Goal: Transaction & Acquisition: Download file/media

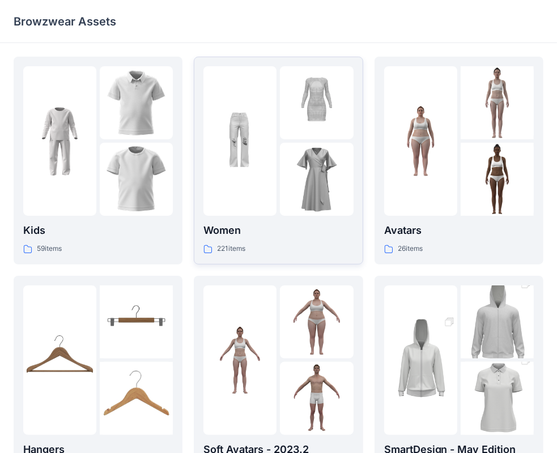
click at [294, 159] on img at bounding box center [316, 179] width 73 height 73
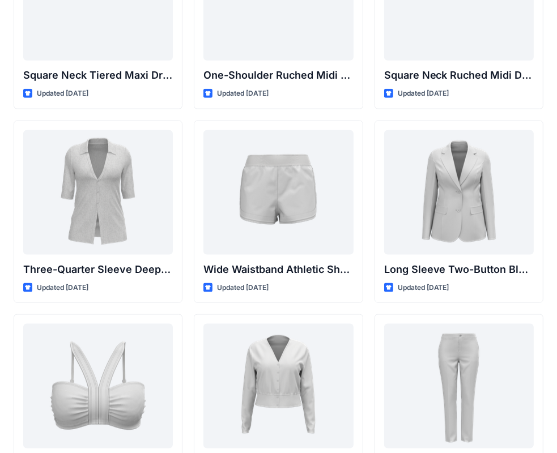
scroll to position [1190, 0]
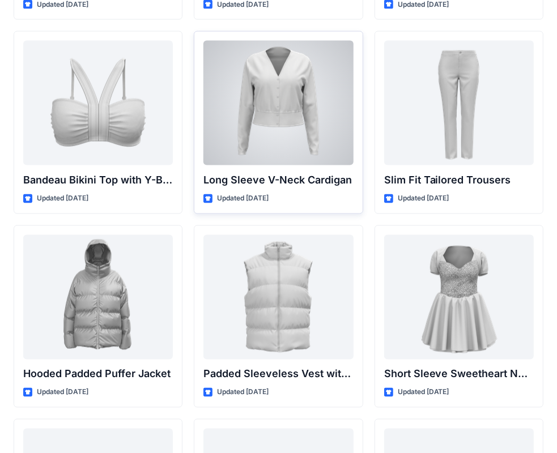
click at [292, 129] on div at bounding box center [278, 103] width 150 height 125
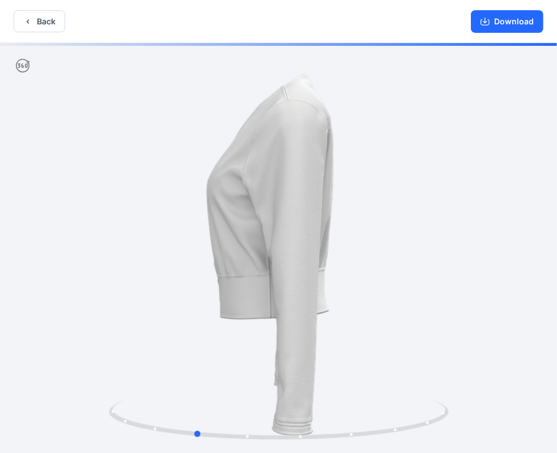
drag, startPoint x: 453, startPoint y: 220, endPoint x: 370, endPoint y: 222, distance: 83.9
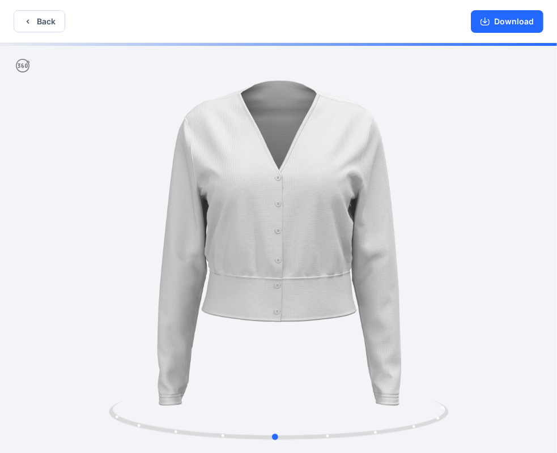
drag, startPoint x: 370, startPoint y: 215, endPoint x: 451, endPoint y: 210, distance: 80.6
click at [29, 18] on icon "button" at bounding box center [27, 21] width 9 height 9
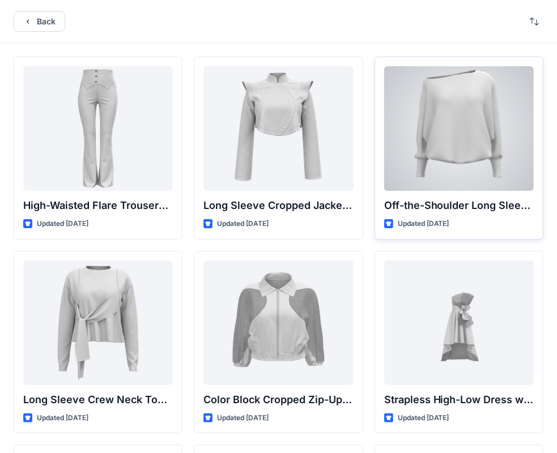
click at [482, 138] on div at bounding box center [459, 128] width 150 height 125
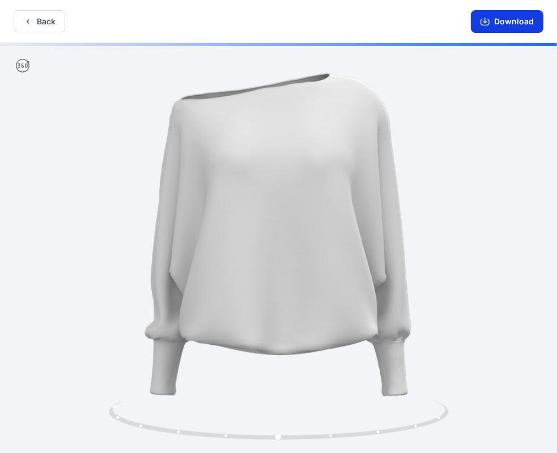
click at [507, 18] on button "Download" at bounding box center [507, 21] width 73 height 23
click at [488, 22] on icon "button" at bounding box center [485, 21] width 9 height 9
click at [492, 24] on button "Download" at bounding box center [507, 21] width 73 height 23
click at [40, 13] on button "Back" at bounding box center [40, 21] width 52 height 22
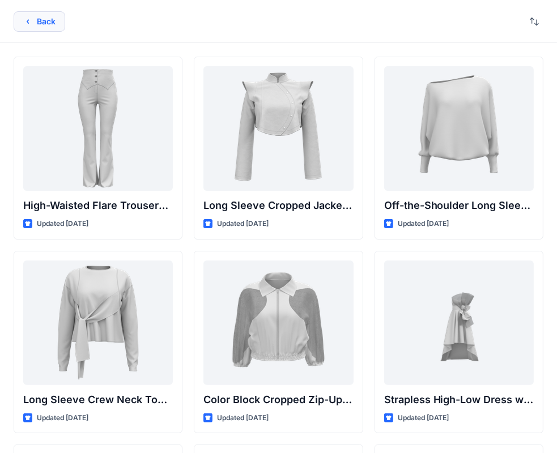
click at [37, 22] on button "Back" at bounding box center [40, 21] width 52 height 20
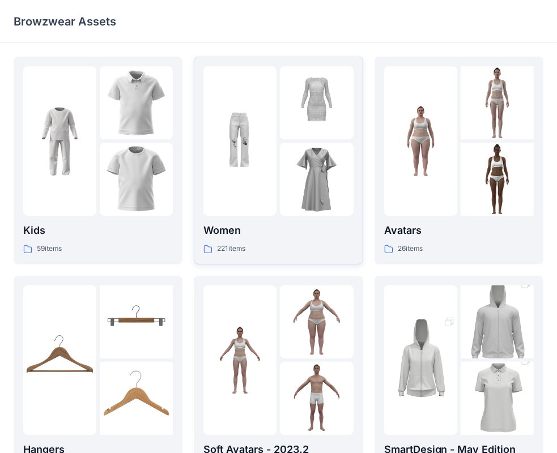
click at [283, 159] on img at bounding box center [316, 179] width 73 height 73
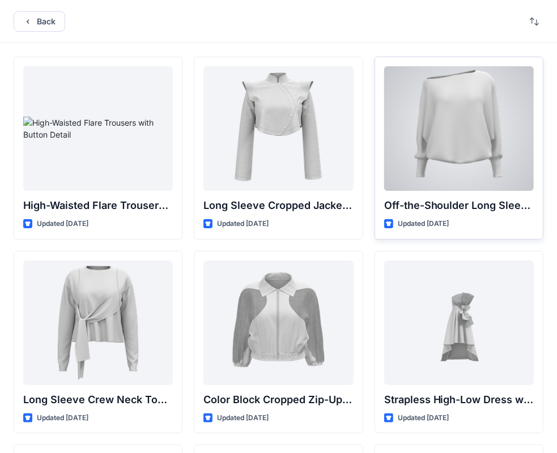
click at [466, 132] on div at bounding box center [459, 128] width 150 height 125
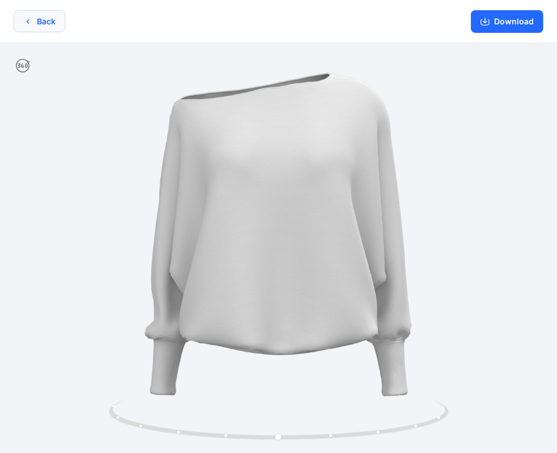
click at [40, 22] on button "Back" at bounding box center [40, 21] width 52 height 22
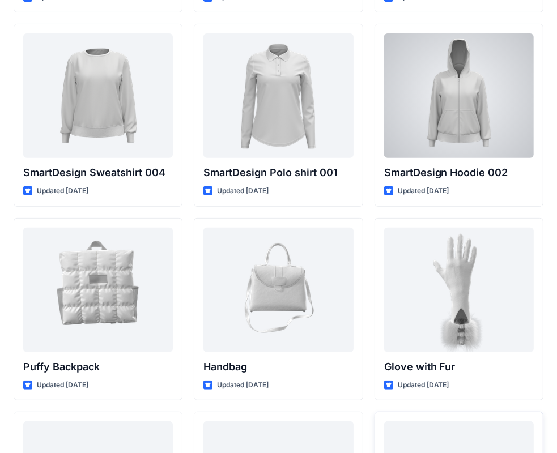
scroll to position [8745, 0]
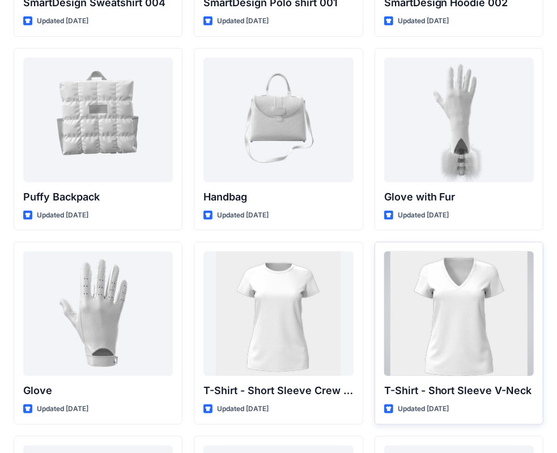
click at [470, 319] on div at bounding box center [459, 314] width 150 height 125
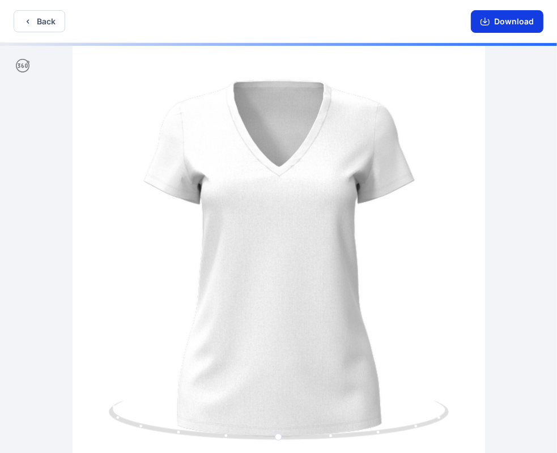
click at [512, 20] on button "Download" at bounding box center [507, 21] width 73 height 23
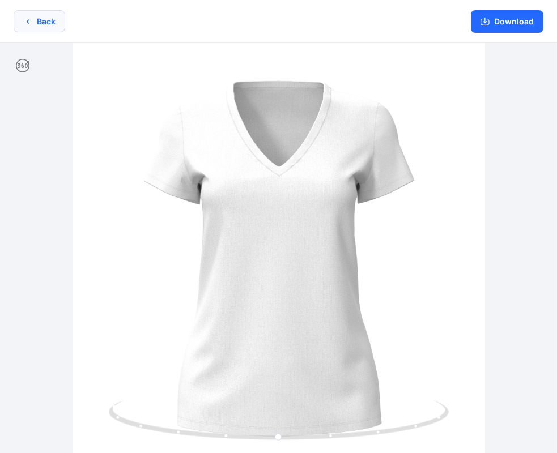
click at [49, 22] on button "Back" at bounding box center [40, 21] width 52 height 22
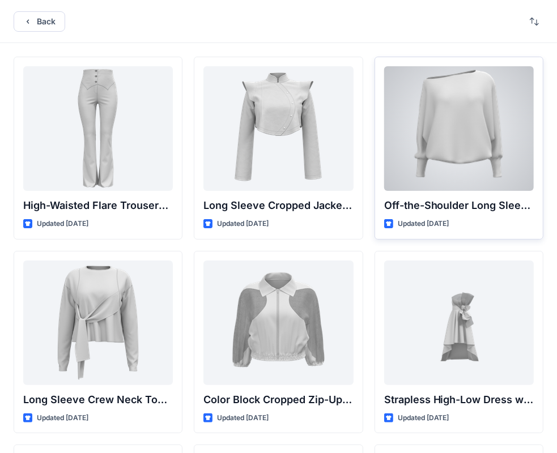
click at [467, 147] on div at bounding box center [459, 128] width 150 height 125
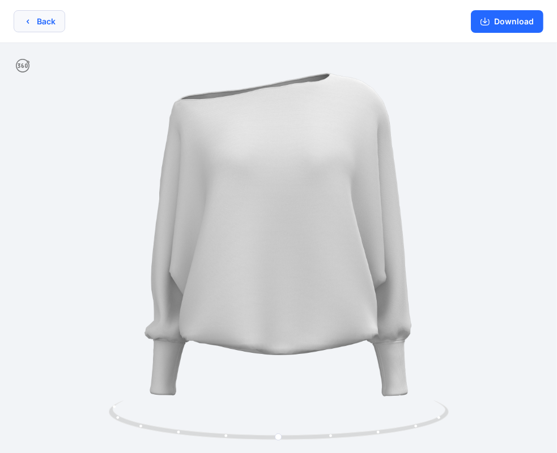
click at [50, 24] on button "Back" at bounding box center [40, 21] width 52 height 22
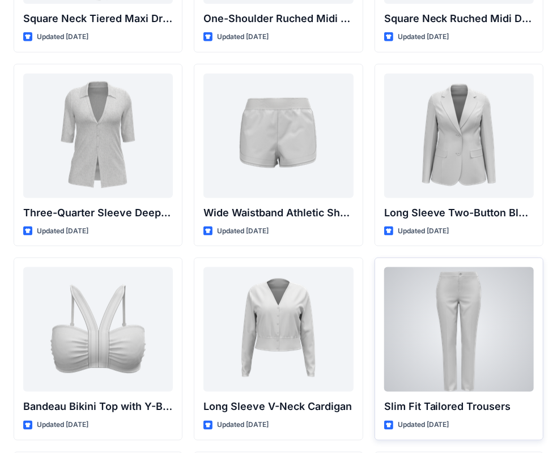
scroll to position [1020, 0]
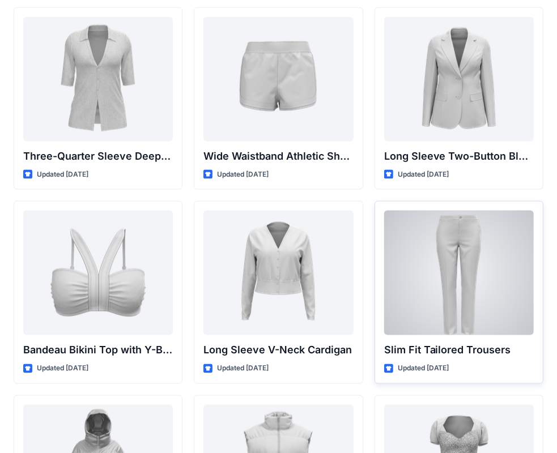
click at [457, 293] on div at bounding box center [459, 273] width 150 height 125
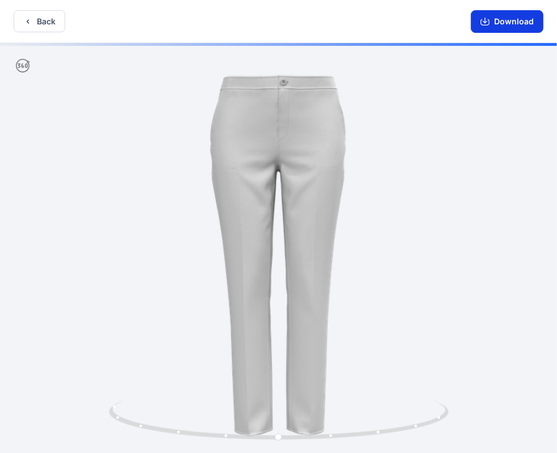
click at [510, 22] on button "Download" at bounding box center [507, 21] width 73 height 23
click at [477, 170] on div at bounding box center [278, 249] width 557 height 413
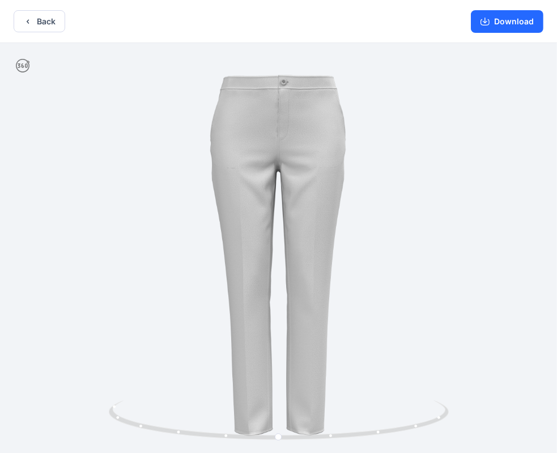
click at [506, 345] on div at bounding box center [278, 249] width 557 height 413
click at [46, 20] on button "Back" at bounding box center [40, 21] width 52 height 22
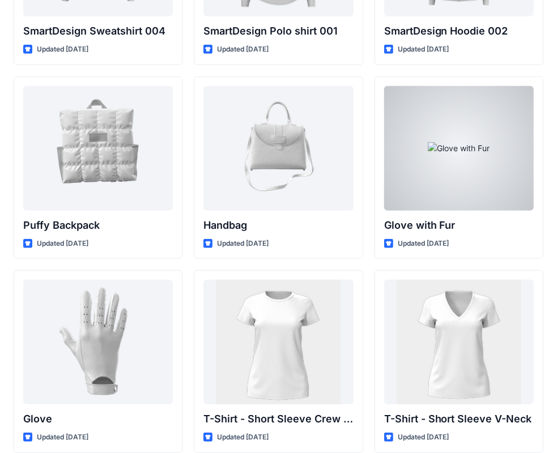
scroll to position [8774, 0]
